Goal: Find specific page/section: Locate a particular part of the current website

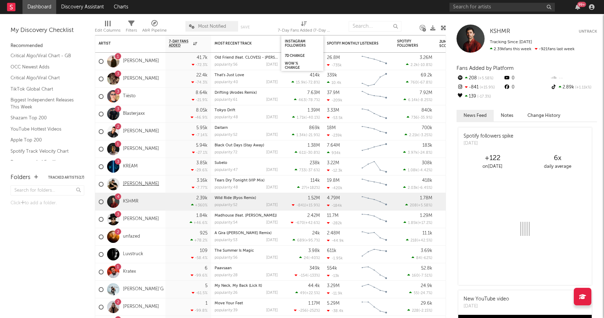
click at [125, 186] on link "[PERSON_NAME]" at bounding box center [141, 184] width 36 height 6
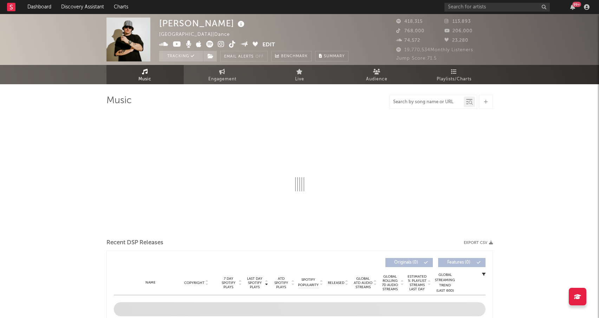
click at [440, 104] on input "text" at bounding box center [427, 102] width 74 height 6
select select "6m"
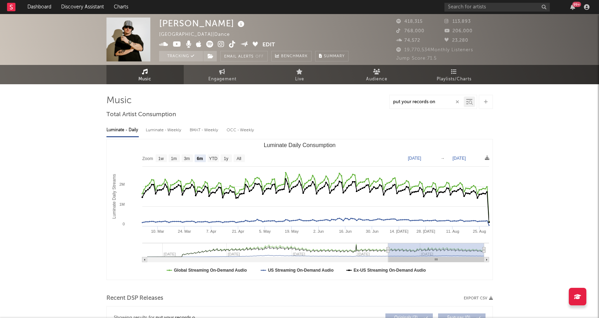
type input "put your records on"
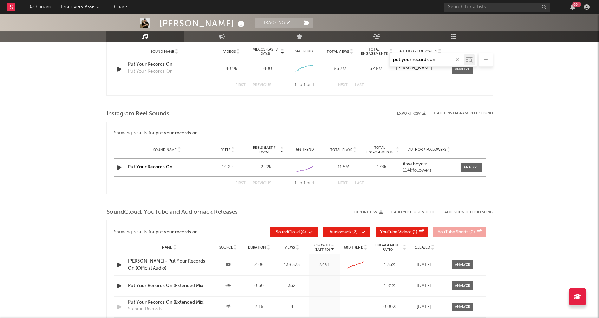
scroll to position [429, 0]
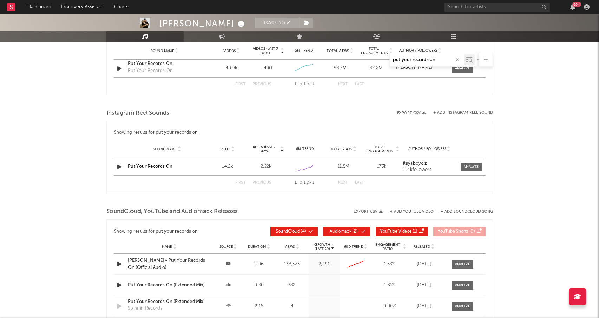
click at [168, 165] on link "Put Your Records On" at bounding box center [150, 166] width 45 height 5
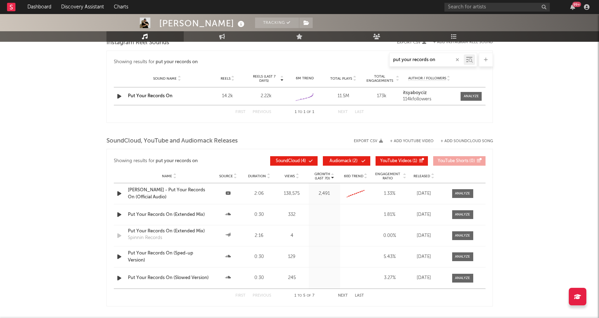
scroll to position [541, 0]
